Goal: Task Accomplishment & Management: Use online tool/utility

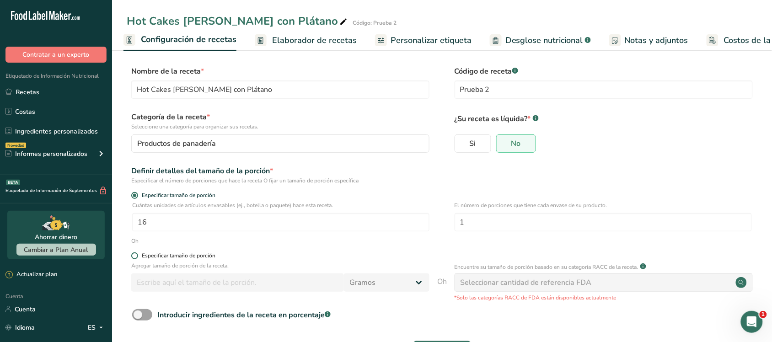
scroll to position [37, 0]
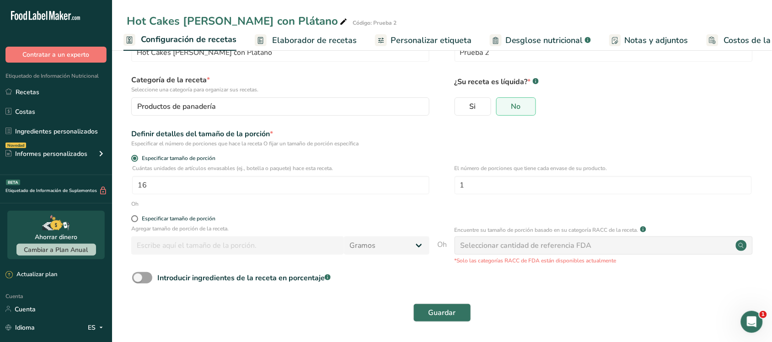
click at [753, 40] on font "Costos de la receta" at bounding box center [760, 40] width 73 height 11
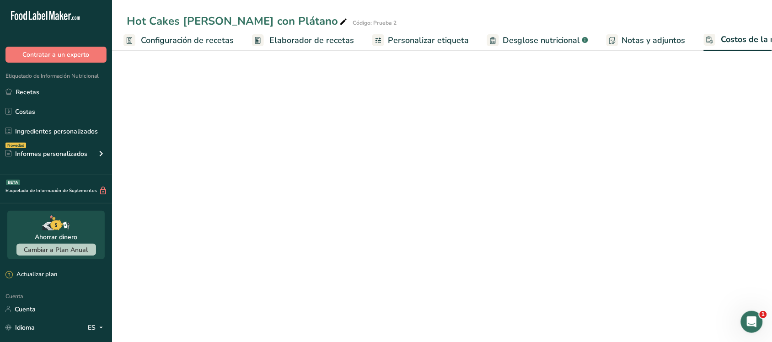
scroll to position [0, 37]
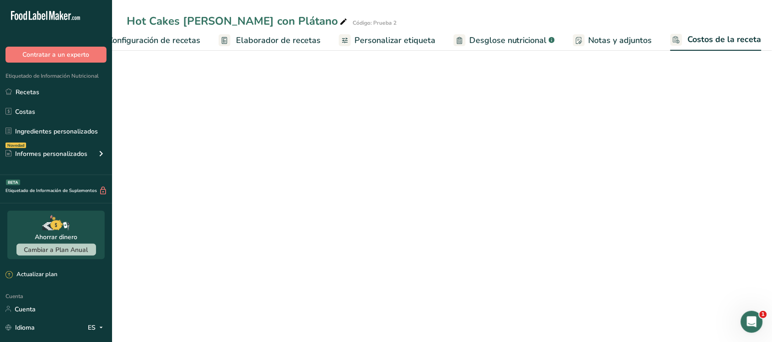
select select "1"
select select "5"
select select "1"
select select "5"
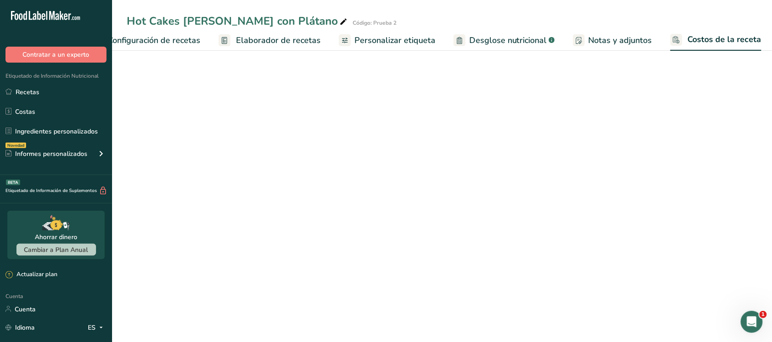
select select "1"
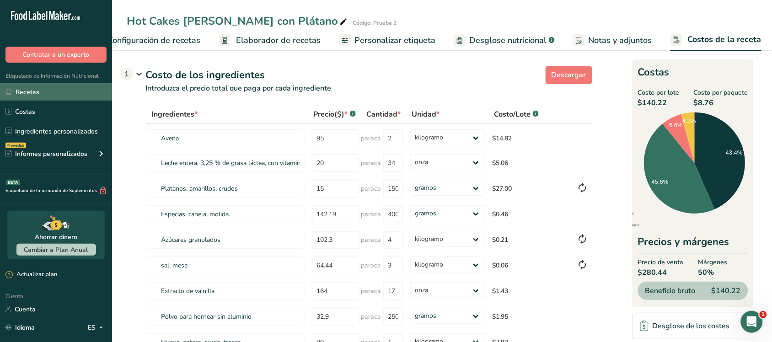
click at [51, 88] on link "Recetas" at bounding box center [56, 91] width 112 height 17
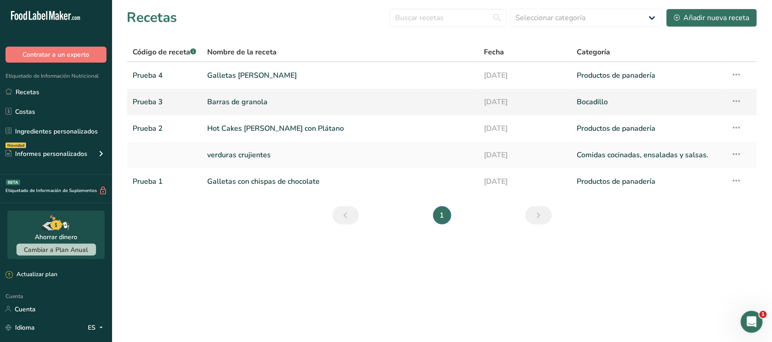
click at [0, 83] on link "Recetas" at bounding box center [56, 91] width 112 height 17
